Goal: Task Accomplishment & Management: Manage account settings

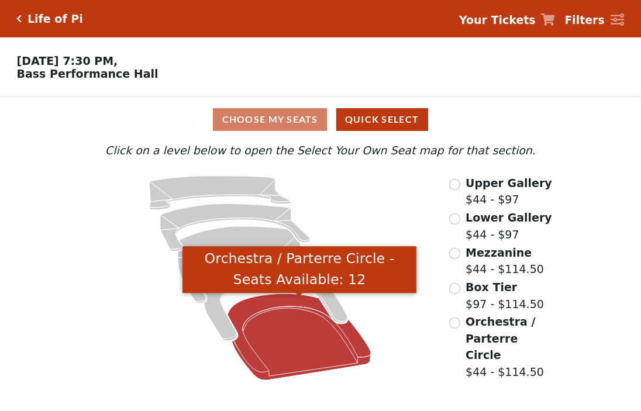
click at [328, 358] on icon "Orchestra / Parterre Circle - Seats Available: 12" at bounding box center [300, 337] width 144 height 87
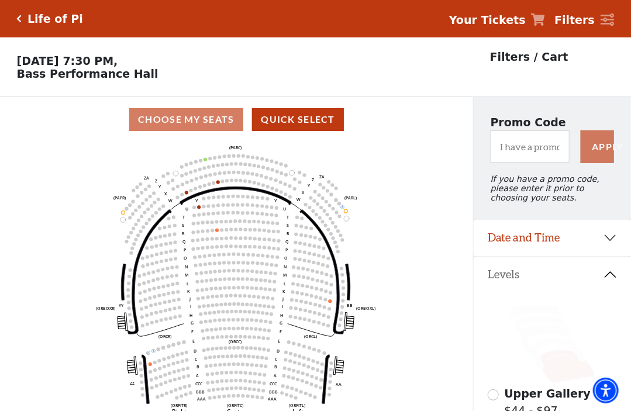
click at [607, 22] on icon at bounding box center [608, 19] width 14 height 13
click at [32, 22] on h5 "Life of Pi" at bounding box center [55, 18] width 56 height 13
click at [14, 19] on div "Life of Pi Your Tickets Filters" at bounding box center [315, 18] width 631 height 37
click at [19, 19] on icon "Click here to go back to filters" at bounding box center [19, 19] width 5 height 8
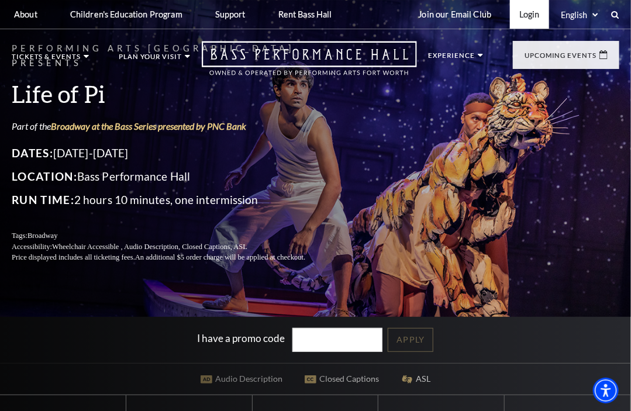
click at [530, 16] on link "Login" at bounding box center [529, 14] width 39 height 29
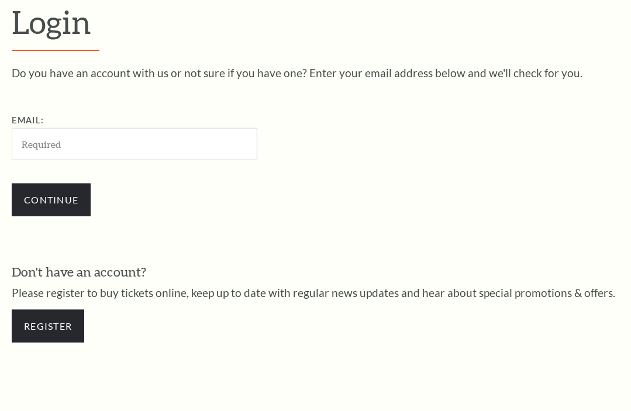
scroll to position [290, 0]
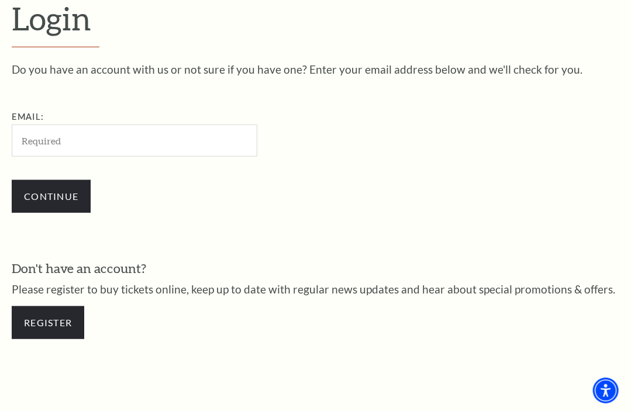
type input "https://www.basshall.com/buy?performanceNumber=6212"
drag, startPoint x: 253, startPoint y: 142, endPoint x: -10, endPoint y: 134, distance: 262.8
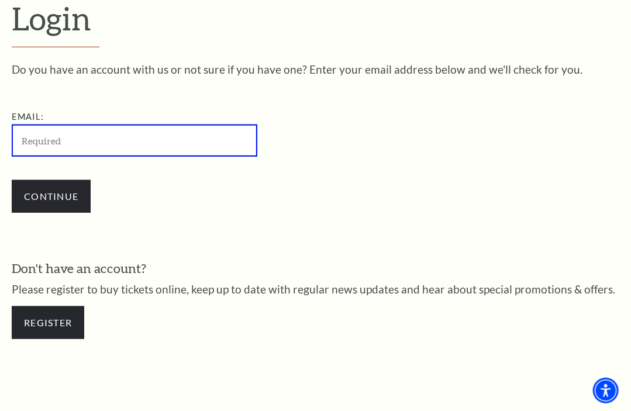
paste input "[EMAIL_ADDRESS][DOMAIN_NAME]"
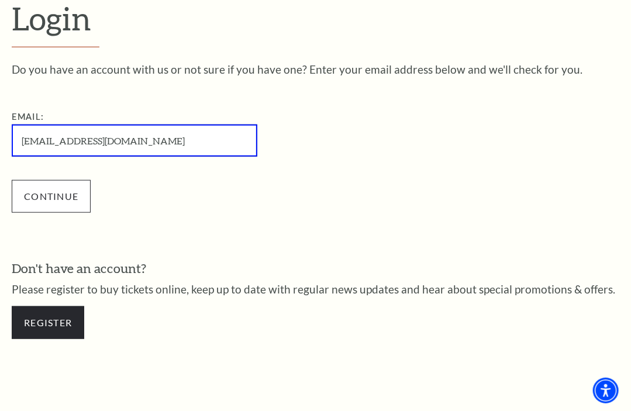
type input "[EMAIL_ADDRESS][DOMAIN_NAME]"
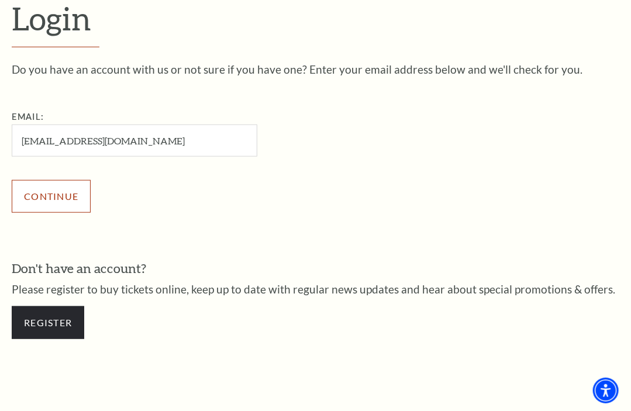
click at [37, 201] on input "Continue" at bounding box center [51, 196] width 79 height 33
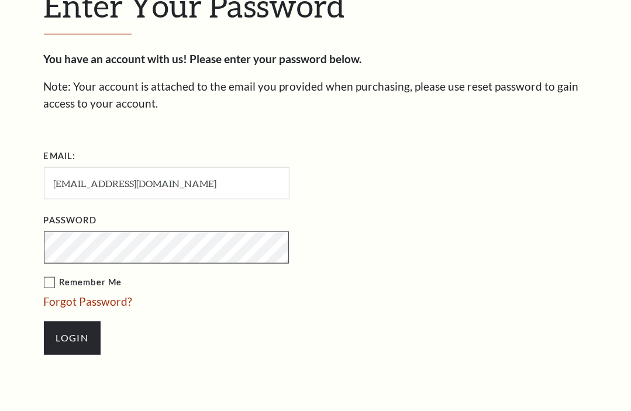
scroll to position [300, 0]
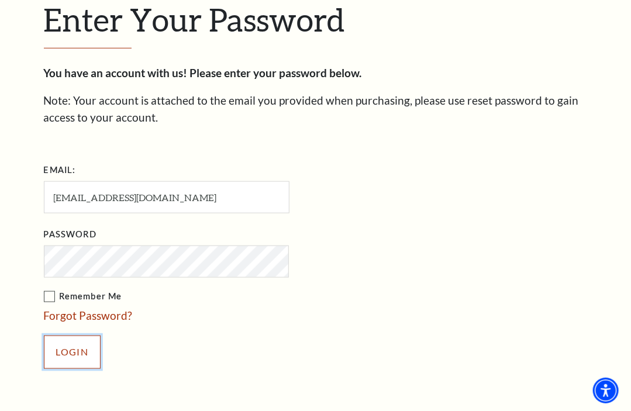
click at [56, 352] on input "Login" at bounding box center [72, 352] width 57 height 33
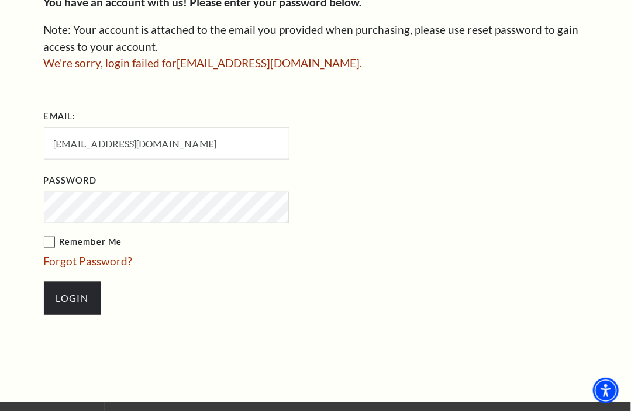
click at [44, 282] on input "Login" at bounding box center [72, 298] width 57 height 33
click at [63, 301] on input "Login" at bounding box center [72, 298] width 57 height 33
click at [81, 260] on link "Forgot Password?" at bounding box center [88, 261] width 89 height 13
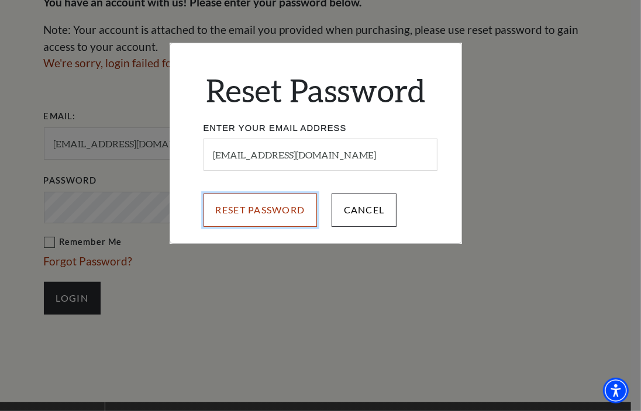
click at [231, 205] on input "Reset Password" at bounding box center [261, 210] width 114 height 33
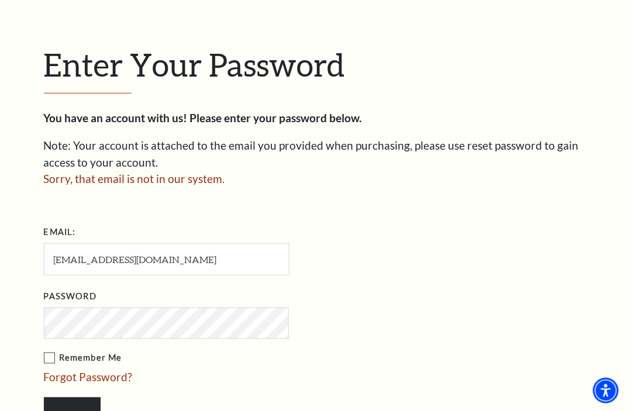
scroll to position [254, 0]
